Goal: Transaction & Acquisition: Book appointment/travel/reservation

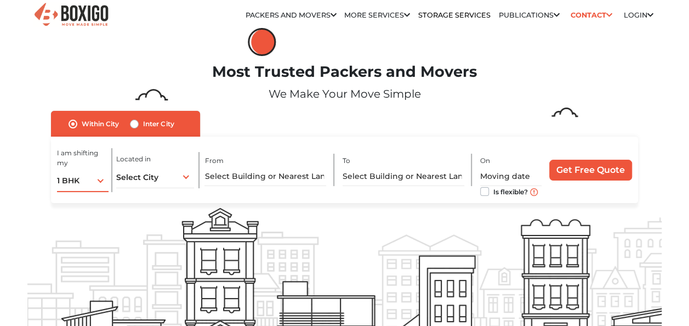
click at [90, 181] on div "1 BHK 1 BHK 2 BHK 3 BHK 3 + BHK FEW ITEMS" at bounding box center [83, 180] width 52 height 23
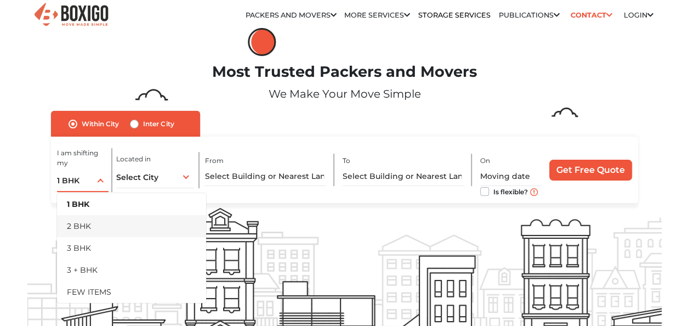
click at [92, 222] on li "2 BHK" at bounding box center [131, 226] width 149 height 22
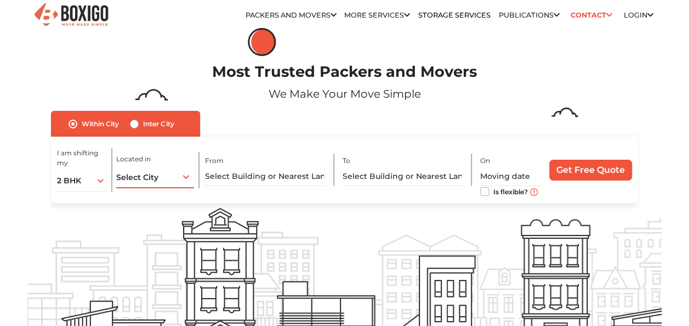
click at [144, 181] on span "Select City" at bounding box center [137, 177] width 42 height 10
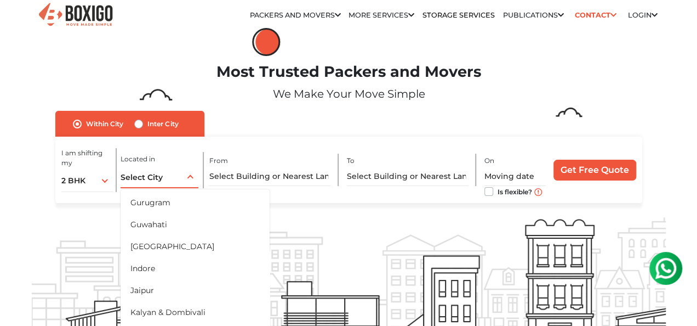
scroll to position [241, 0]
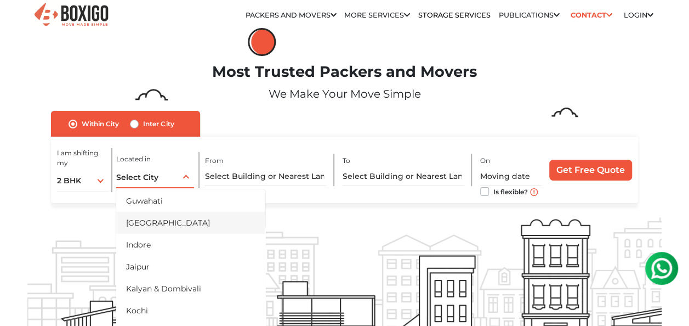
click at [152, 216] on li "[GEOGRAPHIC_DATA]" at bounding box center [190, 223] width 149 height 22
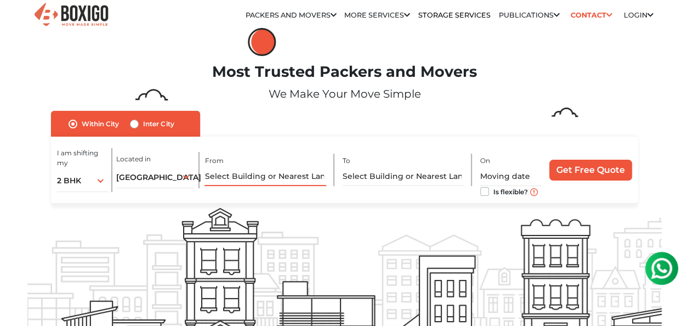
click at [236, 177] on input "text" at bounding box center [266, 176] width 122 height 19
click at [368, 175] on input "text" at bounding box center [404, 176] width 122 height 19
click at [298, 177] on input "text" at bounding box center [266, 176] width 122 height 19
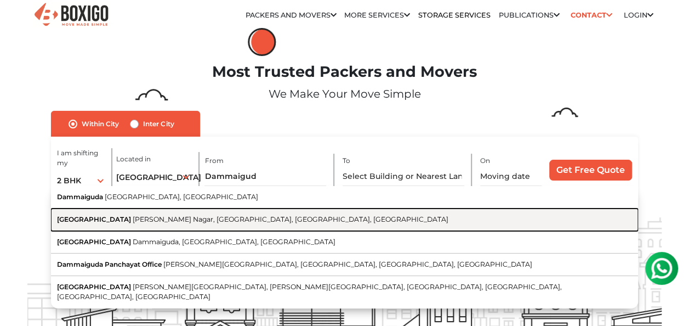
click at [220, 214] on button "Dammaiguda X Road P S Rao Nagar, Kapra, Secunderabad, Telangana" at bounding box center [344, 219] width 587 height 22
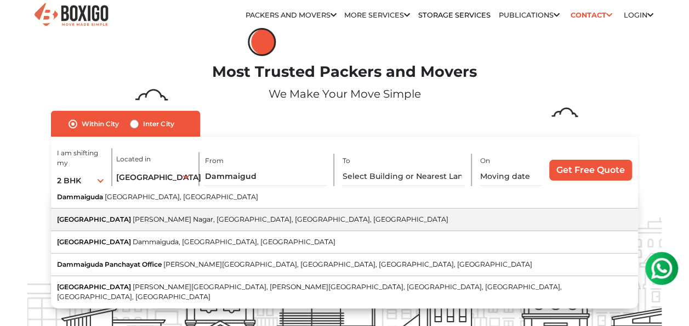
type input "Dammaiguda X Road, P S Rao Nagar, Kapra, Secunderabad, Telangana"
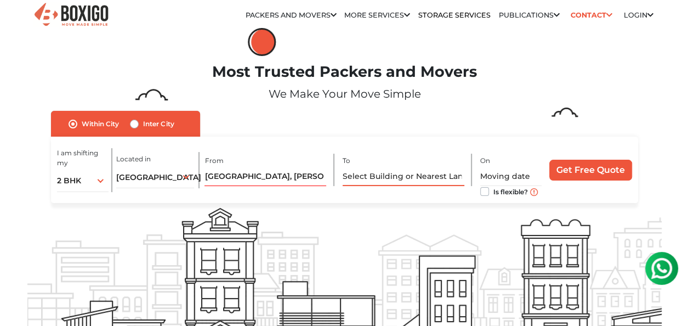
click at [382, 183] on input "text" at bounding box center [404, 176] width 122 height 19
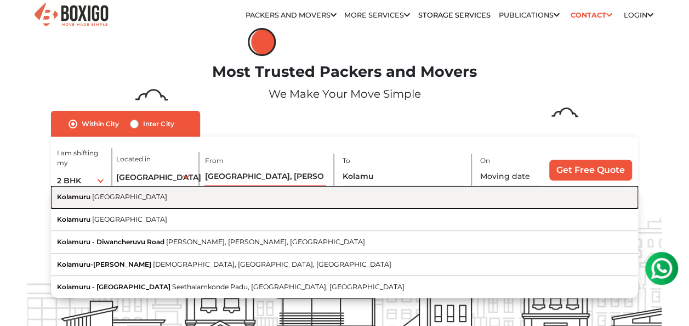
click at [159, 201] on button "Kolamuru Andhra Pradesh" at bounding box center [344, 197] width 587 height 22
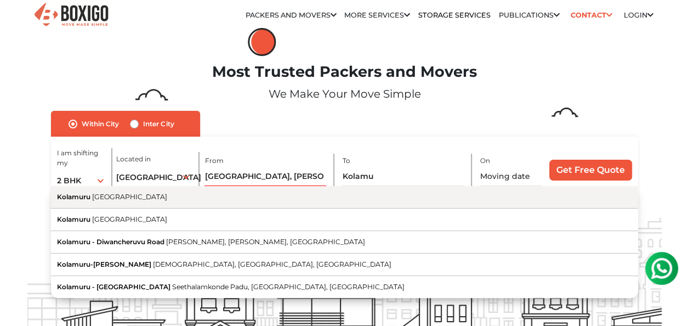
type input "Kolamuru, Andhra Pradesh"
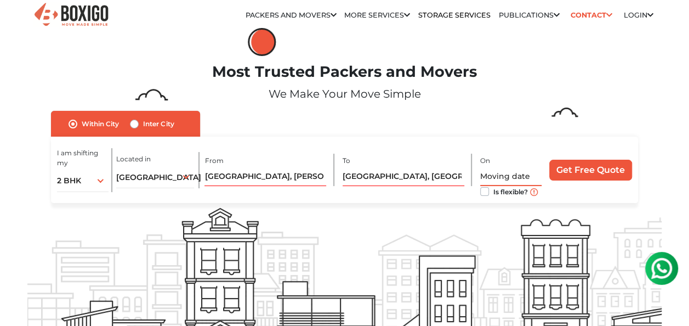
click at [488, 173] on input "text" at bounding box center [510, 176] width 61 height 19
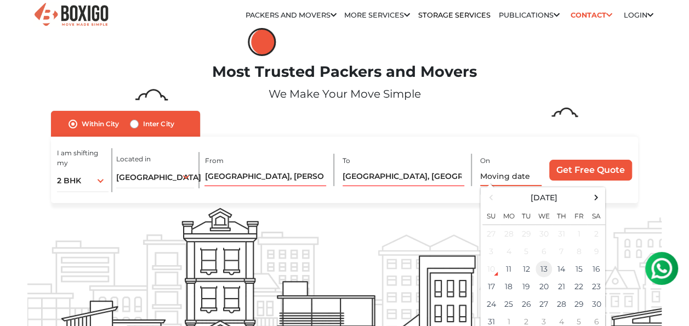
click at [537, 270] on td "13" at bounding box center [544, 269] width 18 height 18
type input "08/13/2025 12:00 AM"
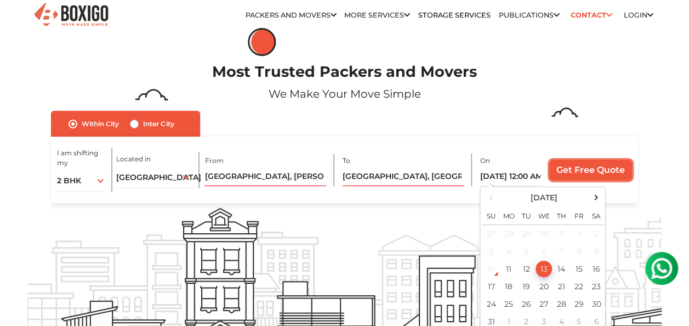
click at [588, 174] on input "Get Free Quote" at bounding box center [590, 170] width 83 height 21
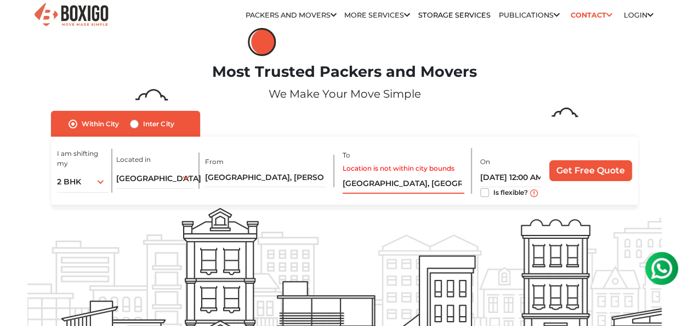
click at [393, 178] on input "Kolamuru, Andhra Pradesh" at bounding box center [404, 183] width 122 height 19
click at [143, 122] on label "Inter City" at bounding box center [158, 123] width 31 height 13
click at [132, 122] on input "Inter City" at bounding box center [134, 122] width 9 height 11
radio input "true"
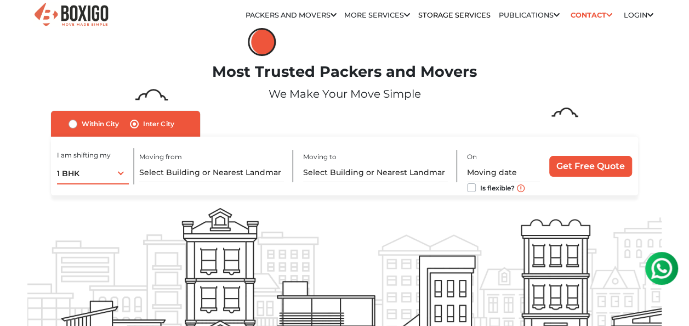
click at [110, 177] on div "1 BHK 1 BHK 2 BHK 3 BHK 3 + BHK FEW ITEMS" at bounding box center [93, 172] width 72 height 23
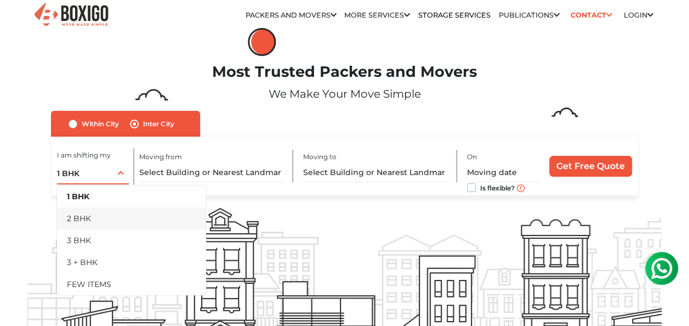
click at [96, 222] on li "2 BHK" at bounding box center [131, 218] width 149 height 22
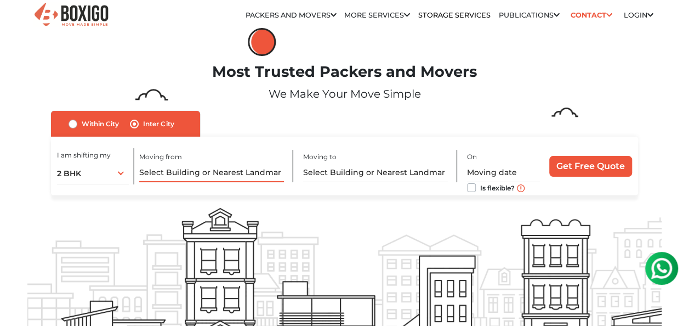
click at [188, 178] on input "text" at bounding box center [211, 172] width 145 height 19
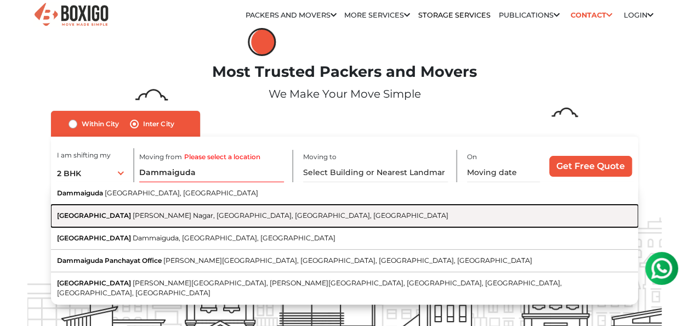
click at [179, 214] on span "P S Rao Nagar, Kapra, Secunderabad, Telangana" at bounding box center [291, 215] width 316 height 8
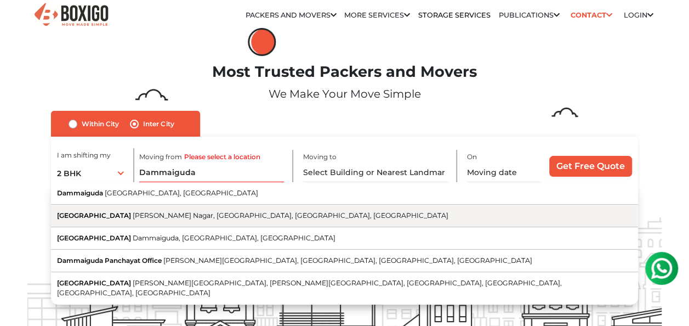
type input "Dammaiguda X Road, P S Rao Nagar, Kapra, Secunderabad, Telangana"
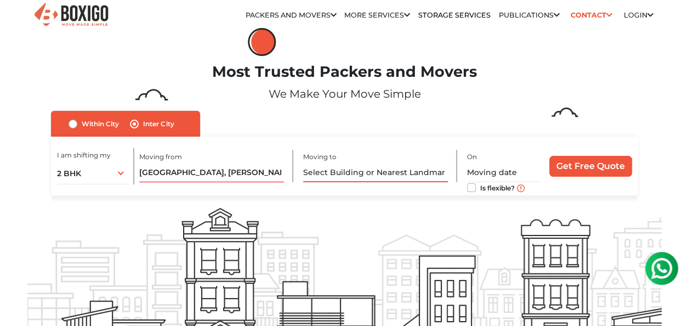
click at [367, 165] on input "text" at bounding box center [375, 172] width 145 height 19
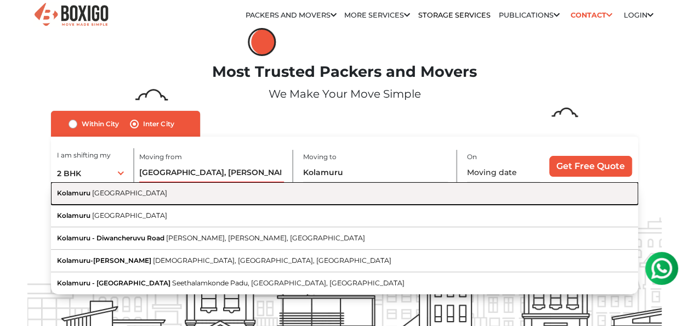
click at [193, 194] on button "Kolamuru Andhra Pradesh" at bounding box center [344, 193] width 587 height 22
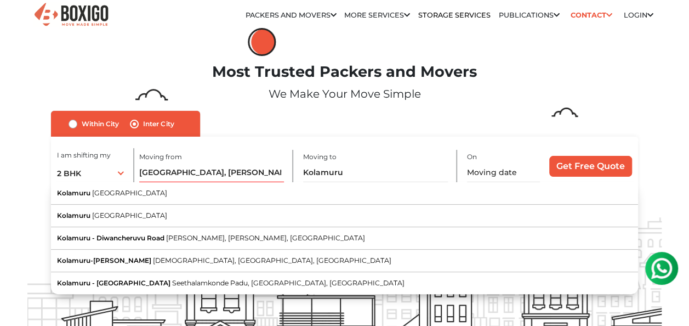
type input "Kolamuru, Andhra Pradesh"
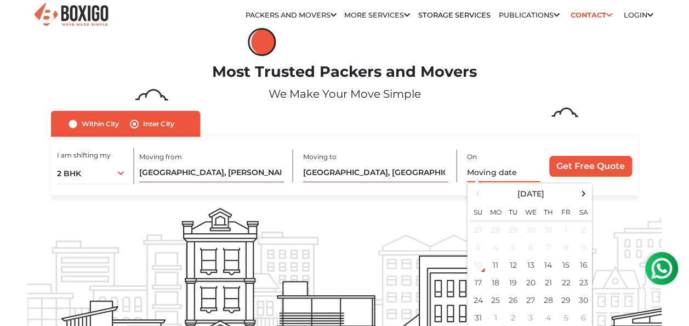
click at [523, 171] on input "text" at bounding box center [503, 172] width 73 height 19
click at [530, 266] on td "13" at bounding box center [531, 265] width 18 height 18
type input "08/13/2025 12:00 AM"
click at [602, 188] on div "I am shifting my 1 BHK 2 BHK 3 BHK 3 + BHK FEW ITEMS 2 BHK 1 BHK 2 BHK 3 BHK 3 …" at bounding box center [344, 166] width 587 height 59
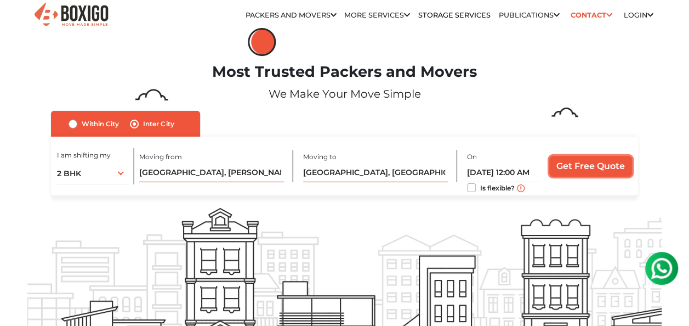
click at [594, 166] on input "Get Free Quote" at bounding box center [590, 166] width 83 height 21
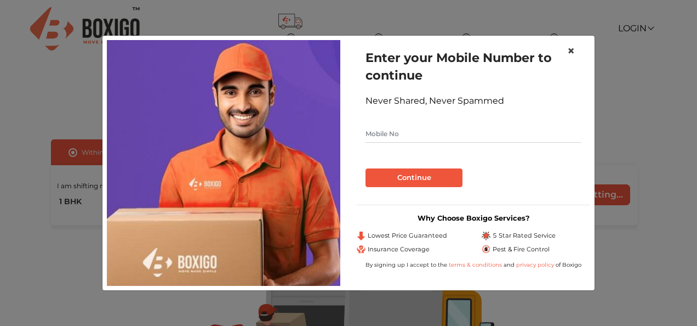
click at [571, 52] on span "×" at bounding box center [571, 51] width 8 height 16
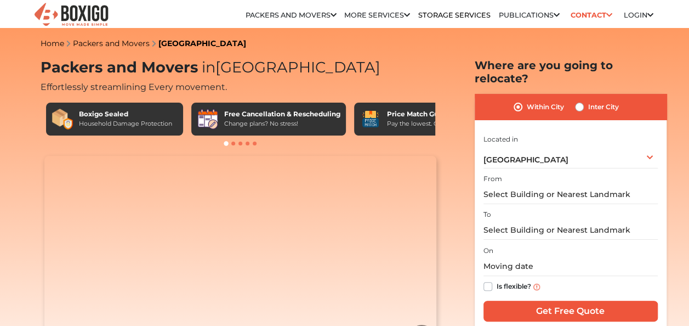
click at [584, 100] on div "Inter City" at bounding box center [597, 106] width 44 height 13
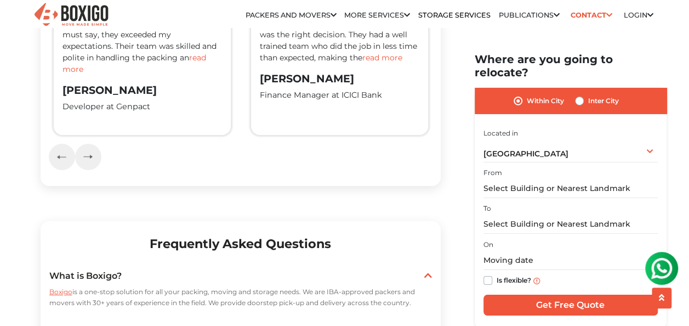
scroll to position [1886, 0]
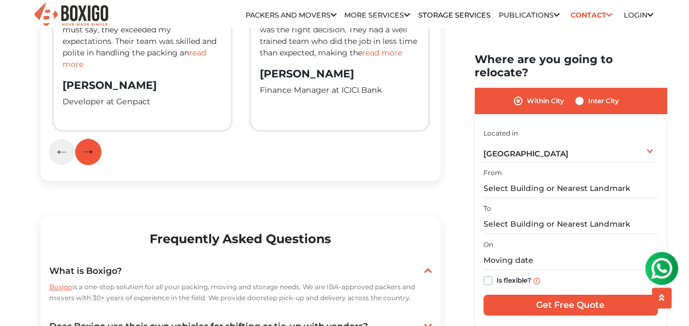
click at [87, 154] on img "button" at bounding box center [87, 151] width 9 height 5
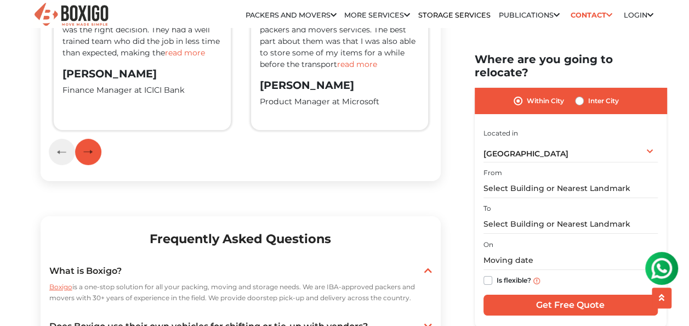
click at [87, 154] on img "button" at bounding box center [87, 151] width 9 height 5
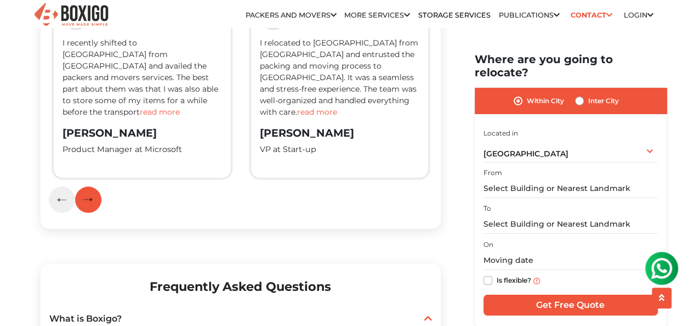
scroll to position [1820, 0]
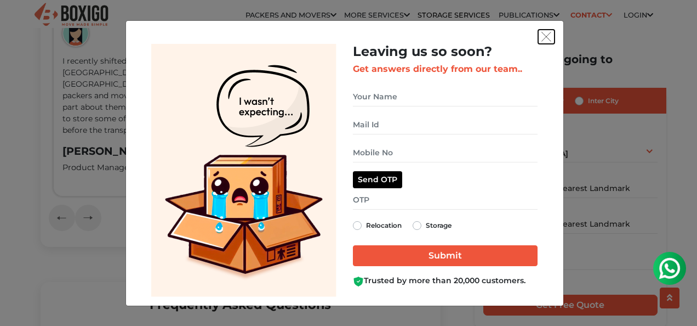
click at [545, 37] on img "get free quote dialog" at bounding box center [547, 37] width 10 height 10
